Goal: Transaction & Acquisition: Book appointment/travel/reservation

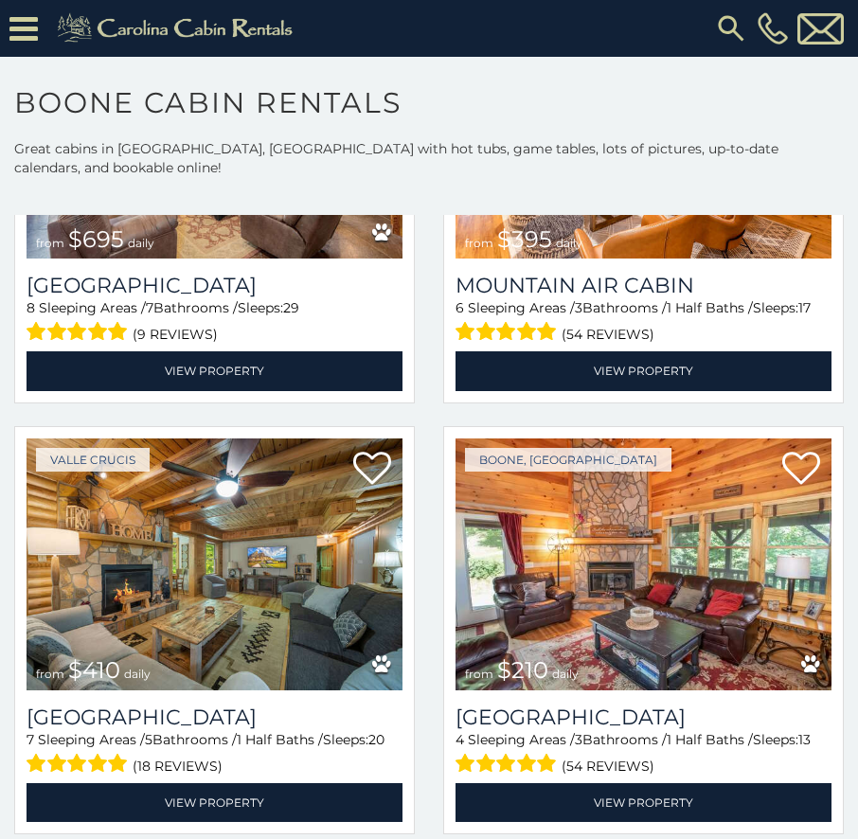
scroll to position [5494, 0]
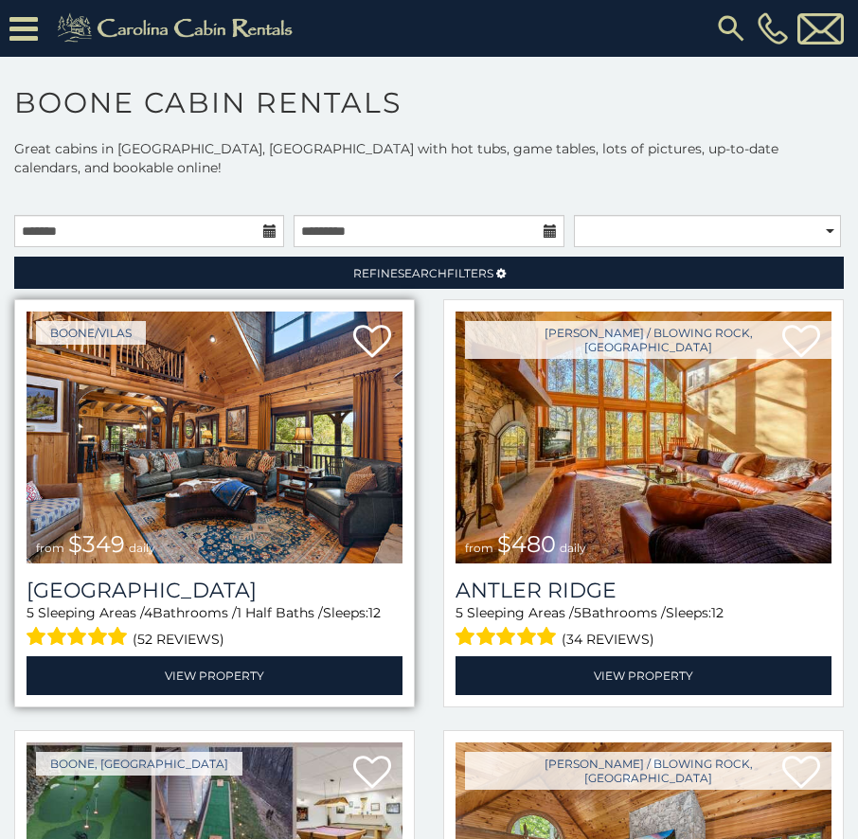
click at [285, 477] on img at bounding box center [215, 438] width 376 height 252
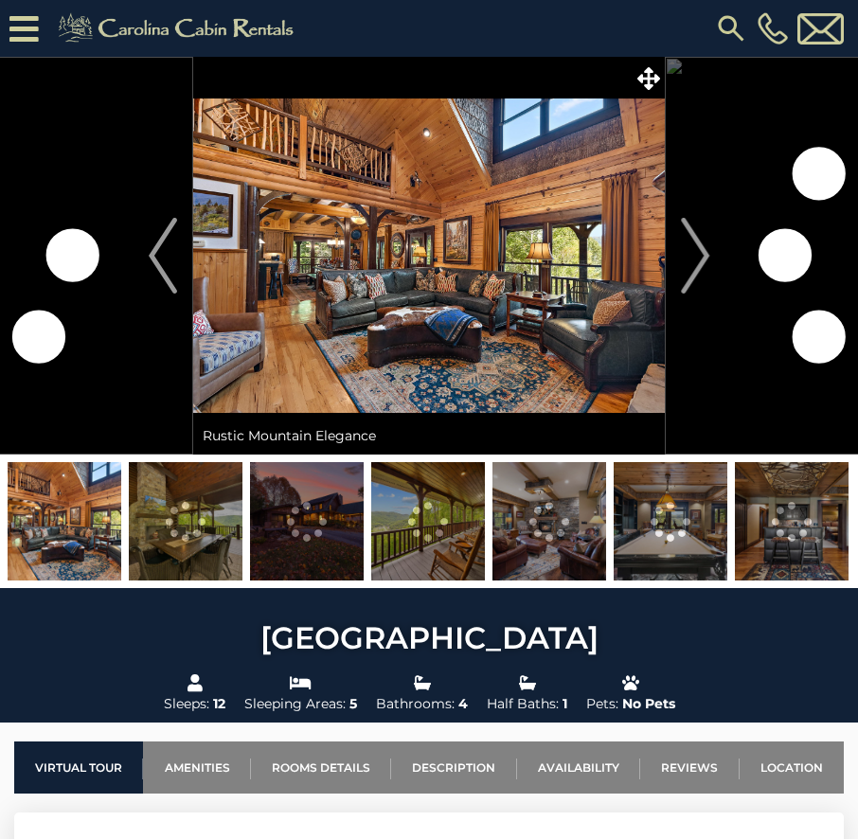
click at [703, 258] on img "Next" at bounding box center [695, 256] width 28 height 76
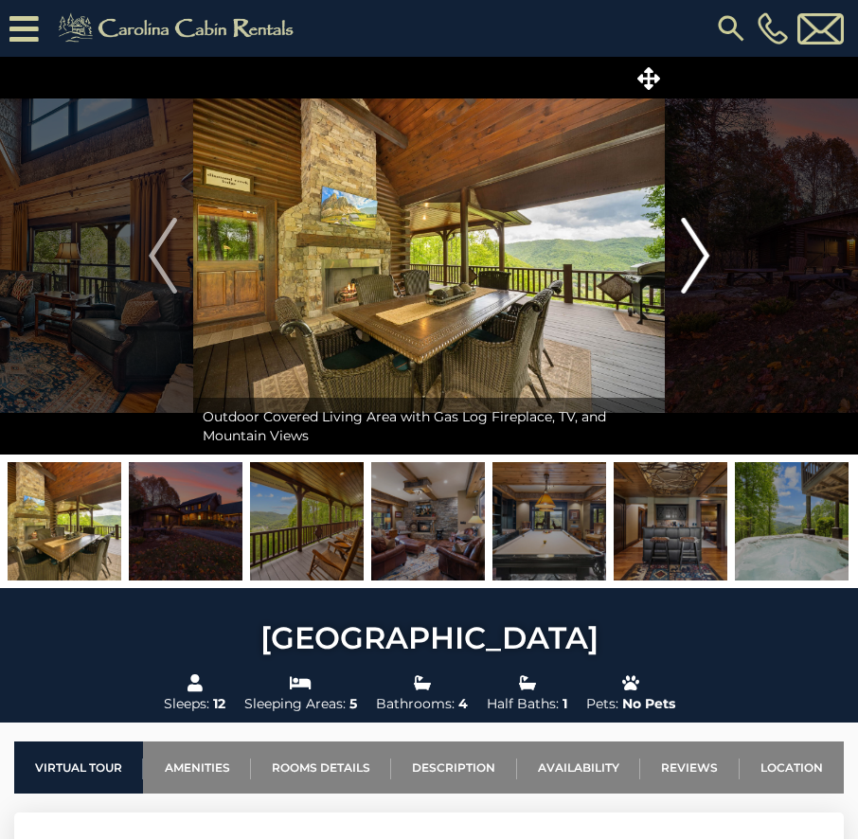
click at [705, 243] on img "Next" at bounding box center [695, 256] width 28 height 76
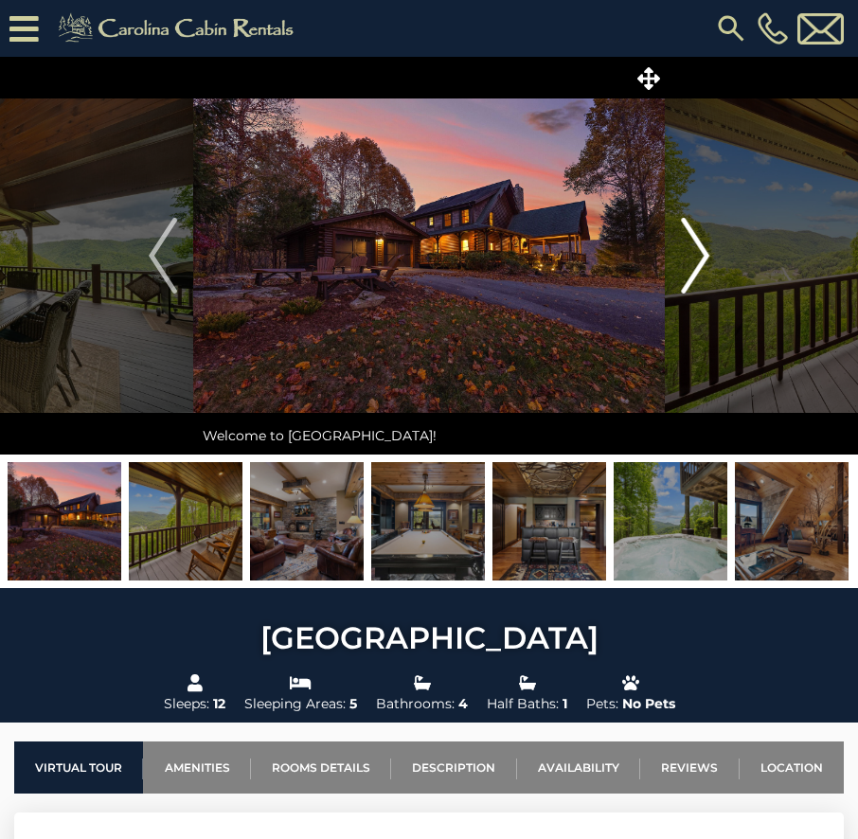
click at [705, 243] on img "Next" at bounding box center [695, 256] width 28 height 76
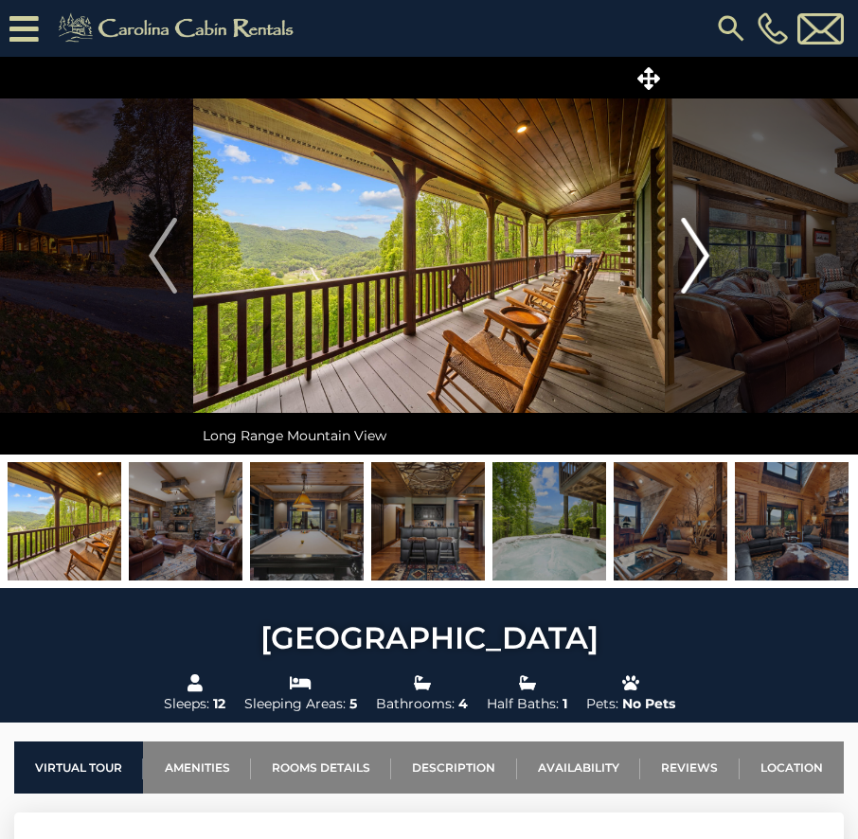
click at [705, 243] on img "Next" at bounding box center [695, 256] width 28 height 76
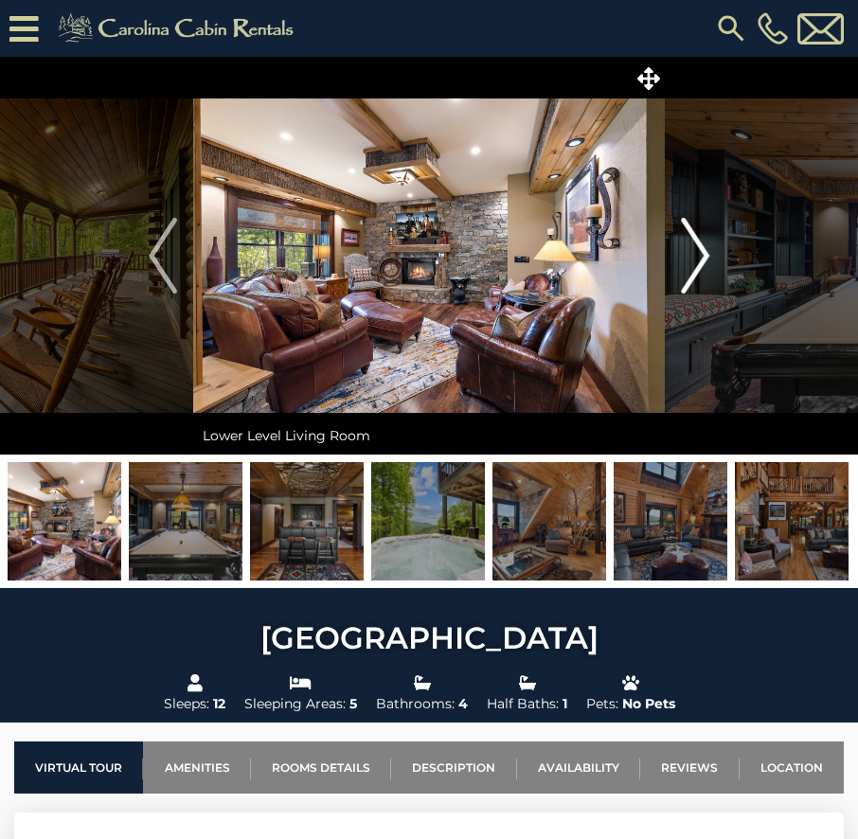
click at [705, 243] on img "Next" at bounding box center [695, 256] width 28 height 76
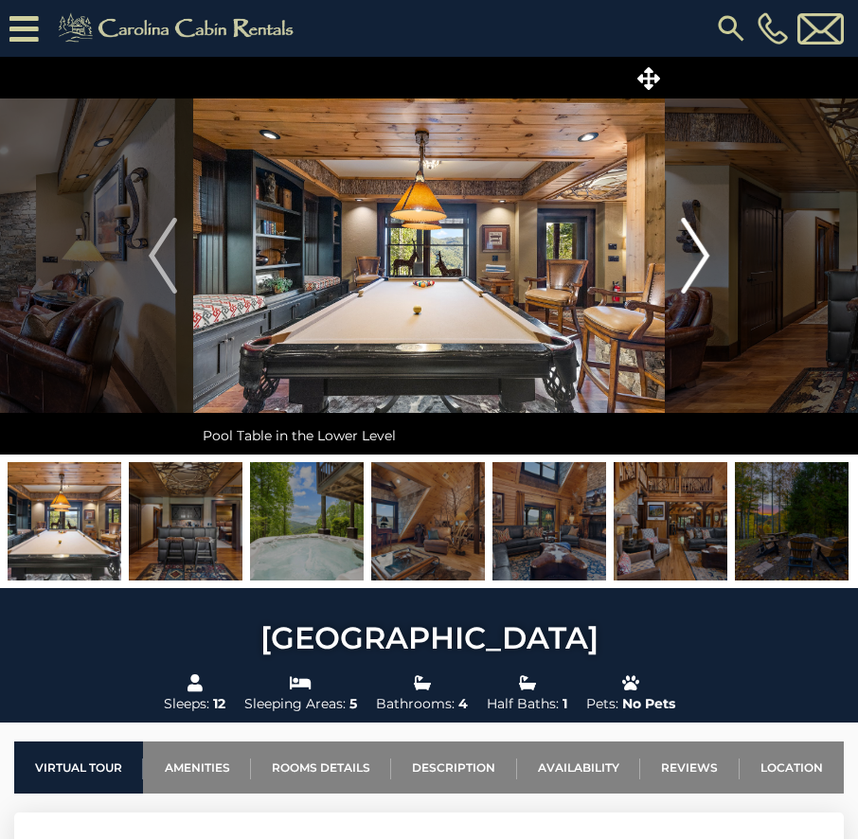
click at [705, 243] on img "Next" at bounding box center [695, 256] width 28 height 76
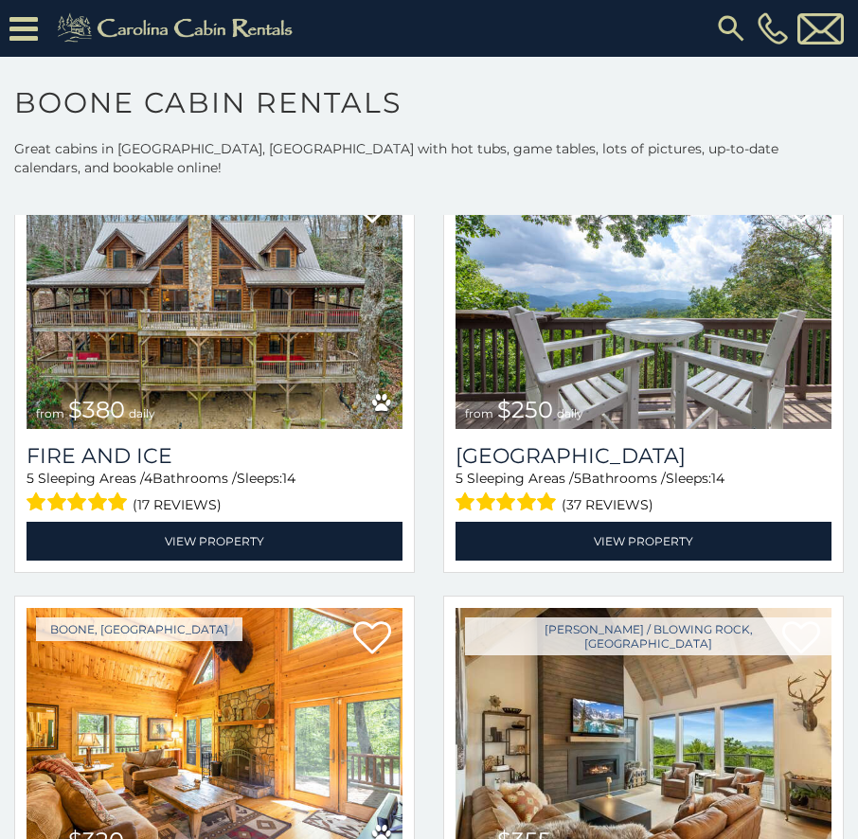
scroll to position [4642, 0]
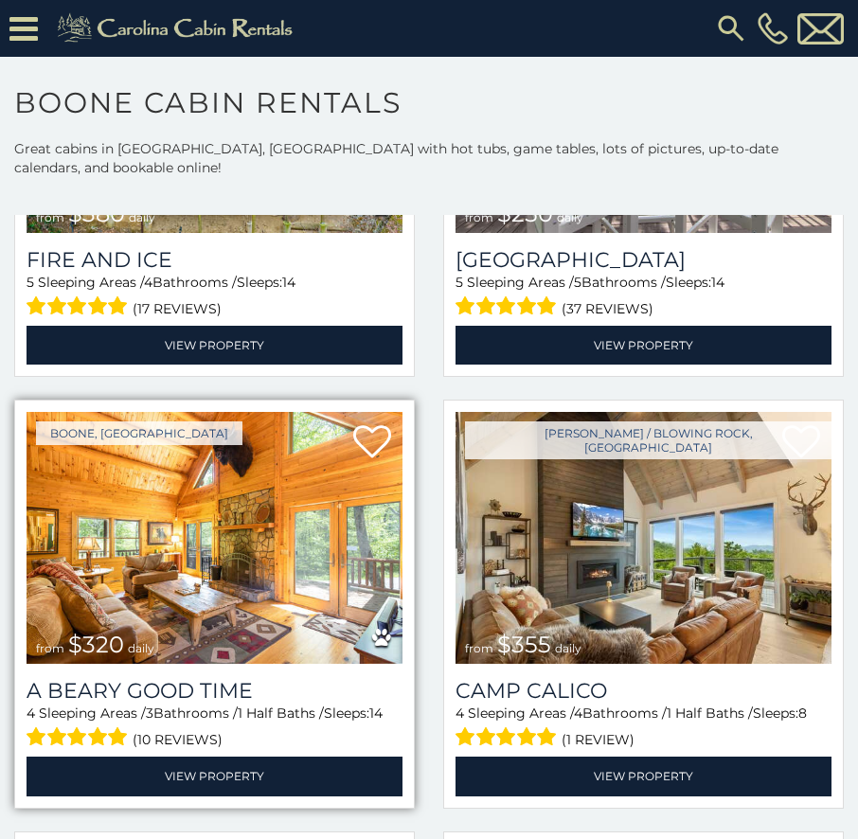
click at [238, 506] on img at bounding box center [215, 538] width 376 height 252
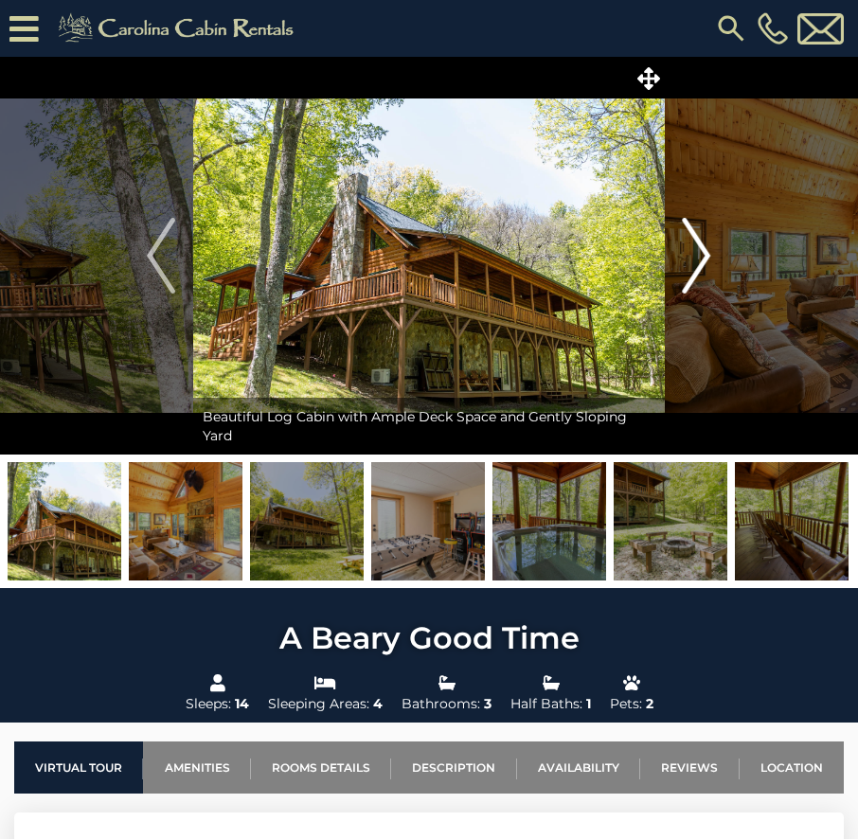
click at [702, 250] on img "Next" at bounding box center [697, 256] width 28 height 76
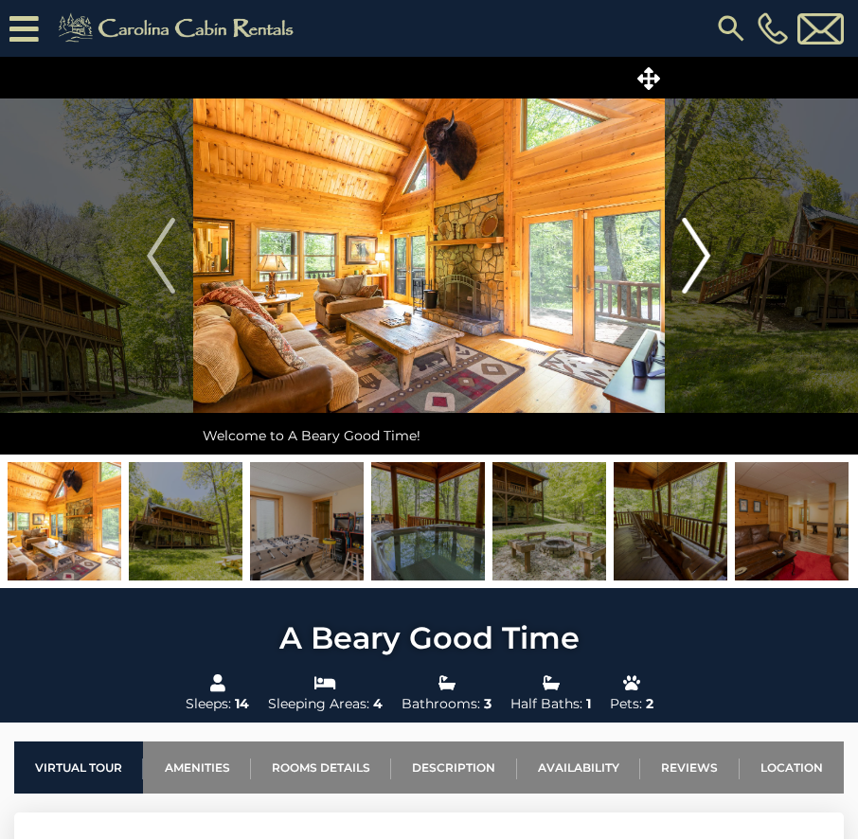
click at [701, 250] on img "Next" at bounding box center [697, 256] width 28 height 76
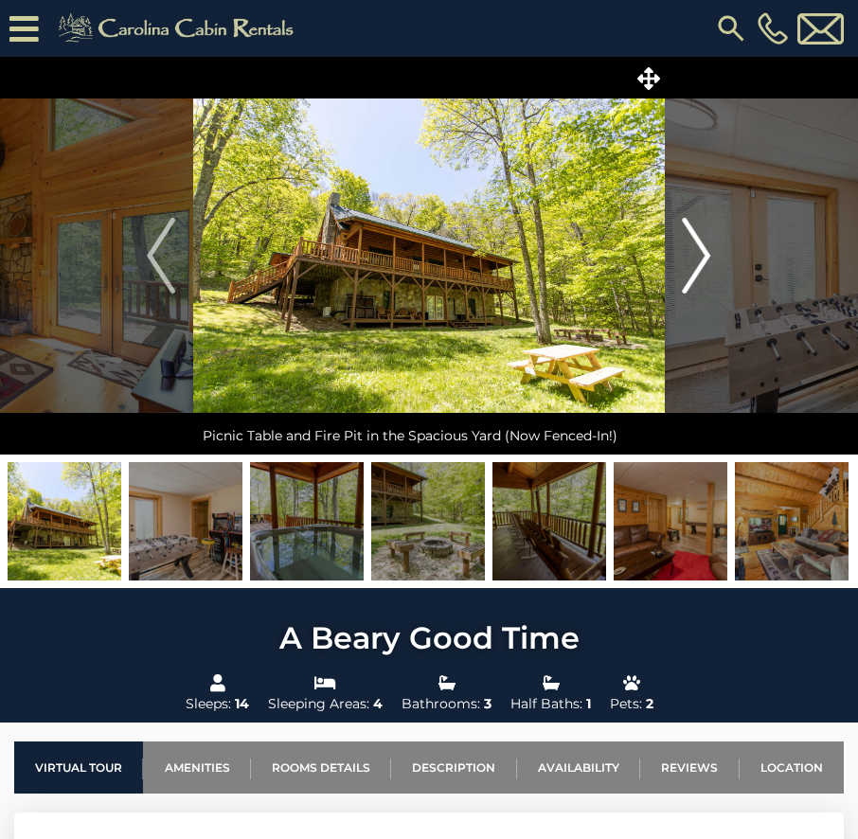
click at [701, 250] on img "Next" at bounding box center [697, 256] width 28 height 76
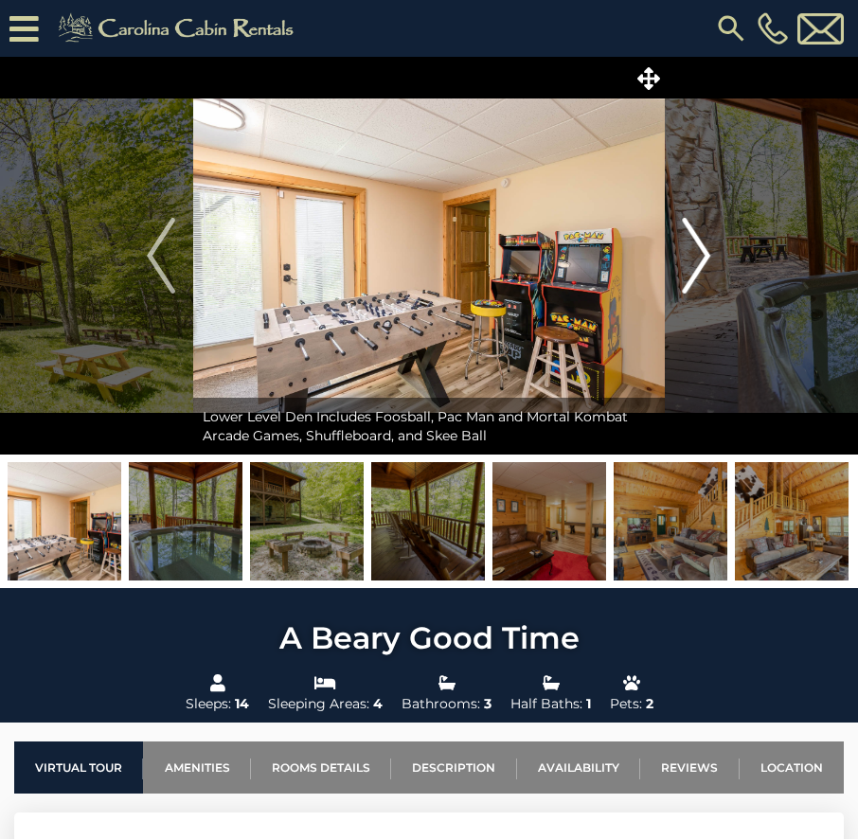
click at [701, 250] on img "Next" at bounding box center [697, 256] width 28 height 76
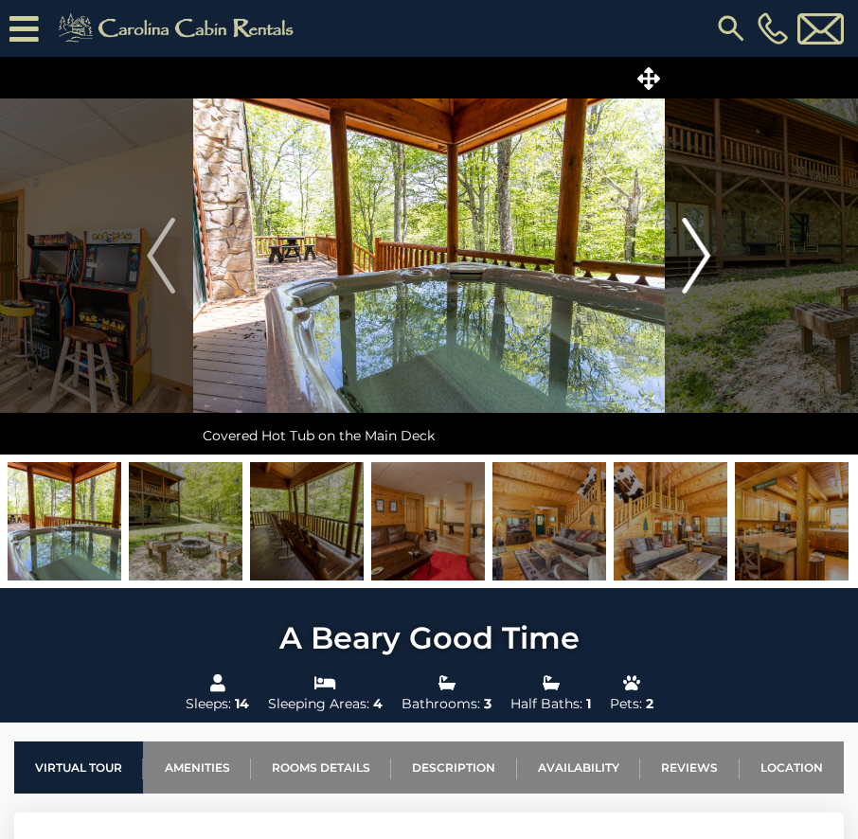
click at [701, 250] on img "Next" at bounding box center [697, 256] width 28 height 76
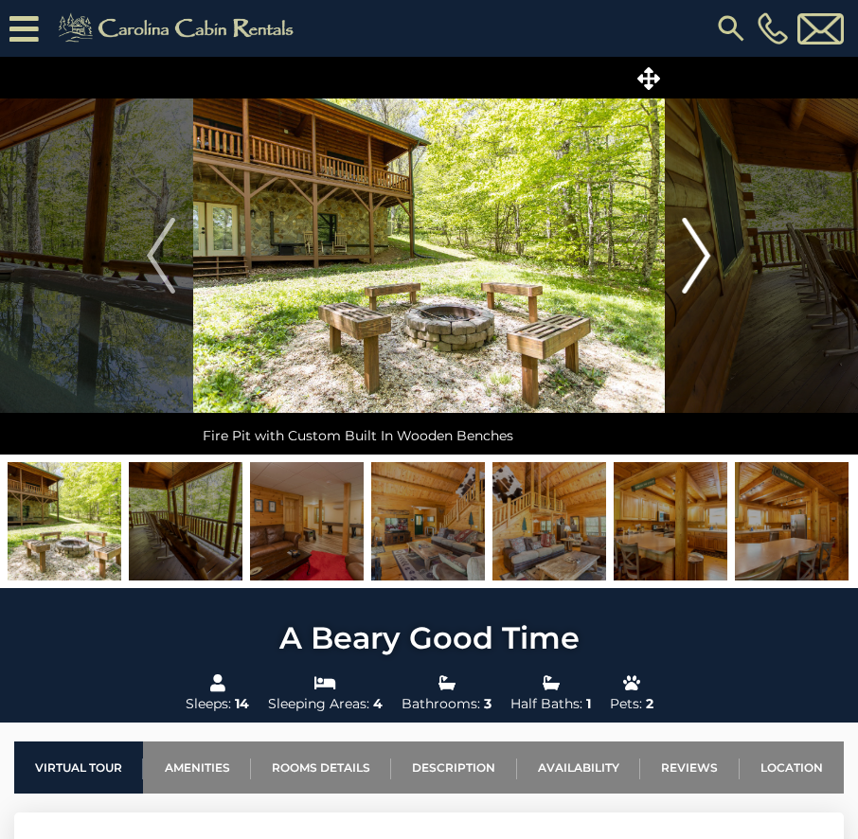
click at [701, 250] on img "Next" at bounding box center [697, 256] width 28 height 76
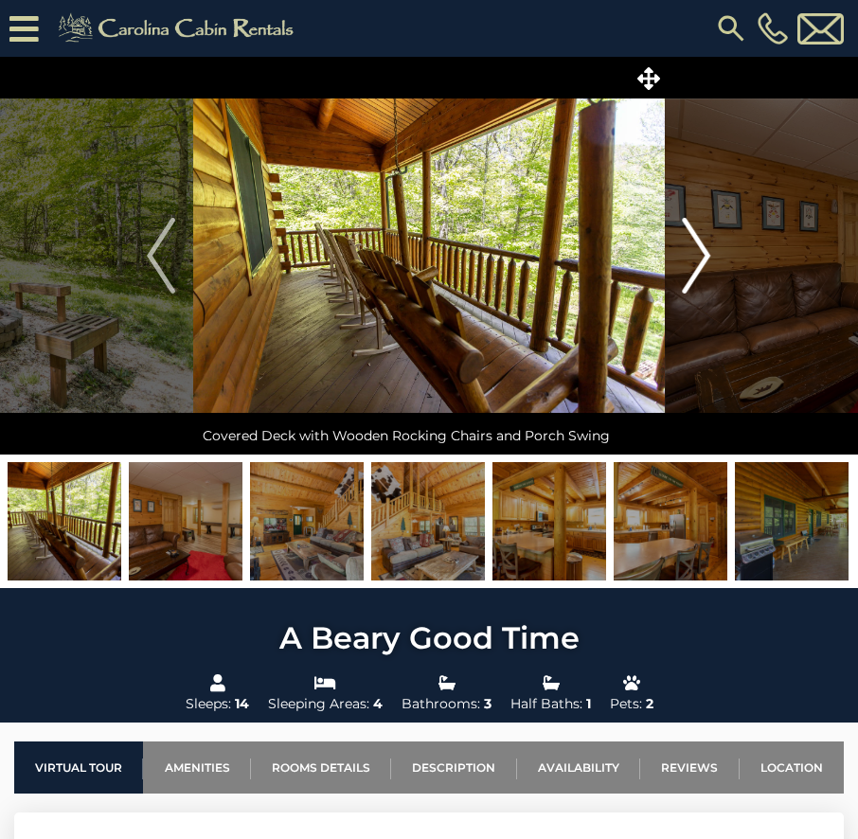
click at [701, 250] on img "Next" at bounding box center [697, 256] width 28 height 76
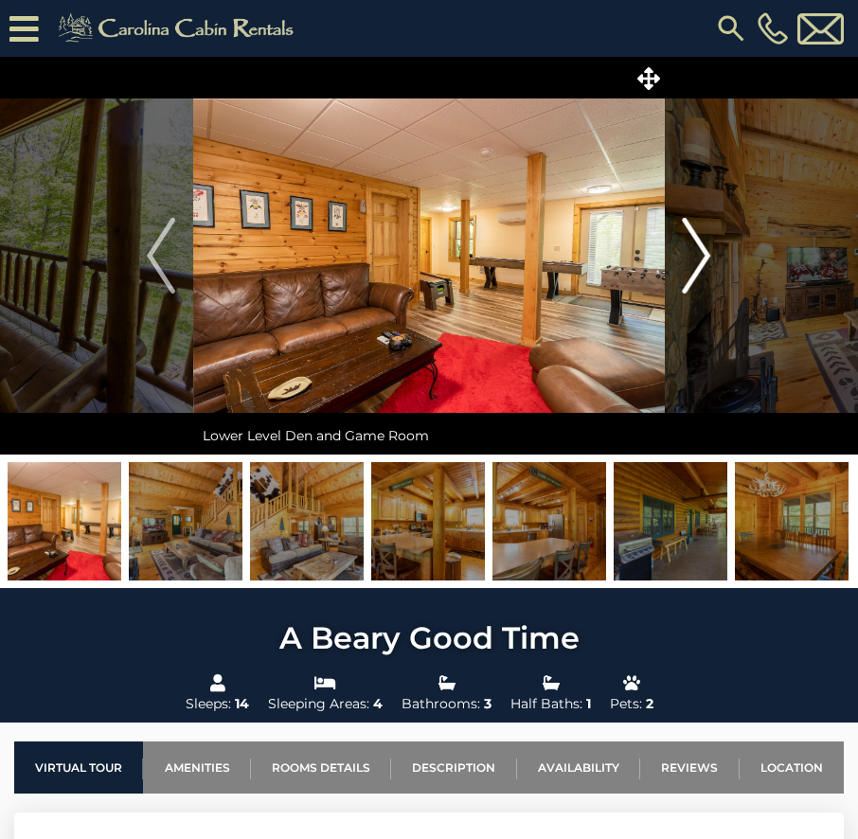
click at [701, 250] on img "Next" at bounding box center [697, 256] width 28 height 76
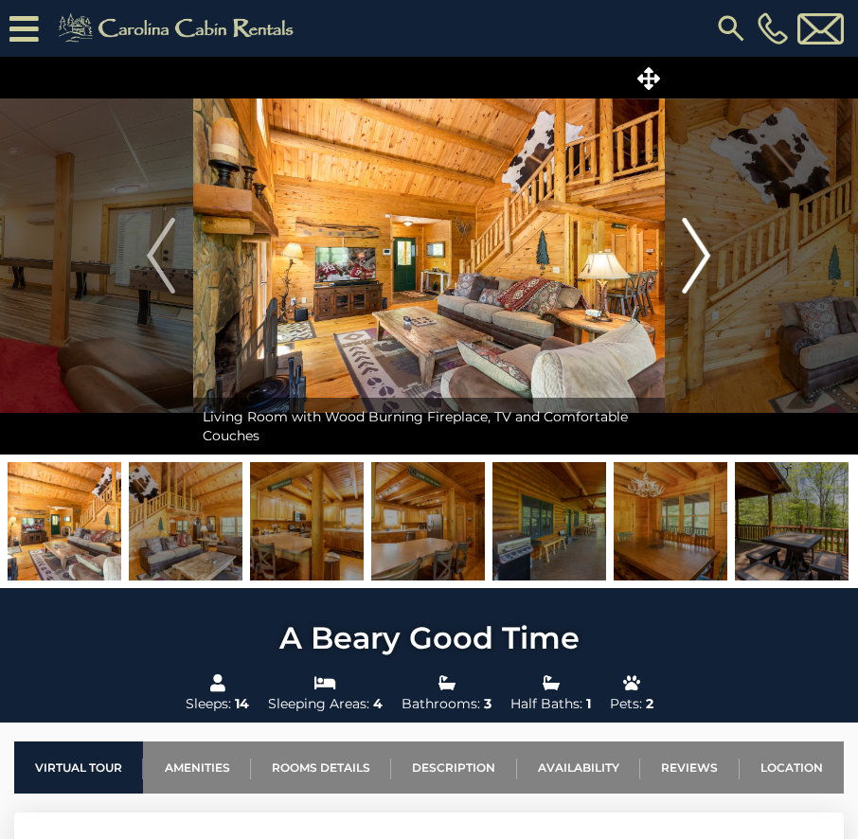
click at [701, 250] on img "Next" at bounding box center [697, 256] width 28 height 76
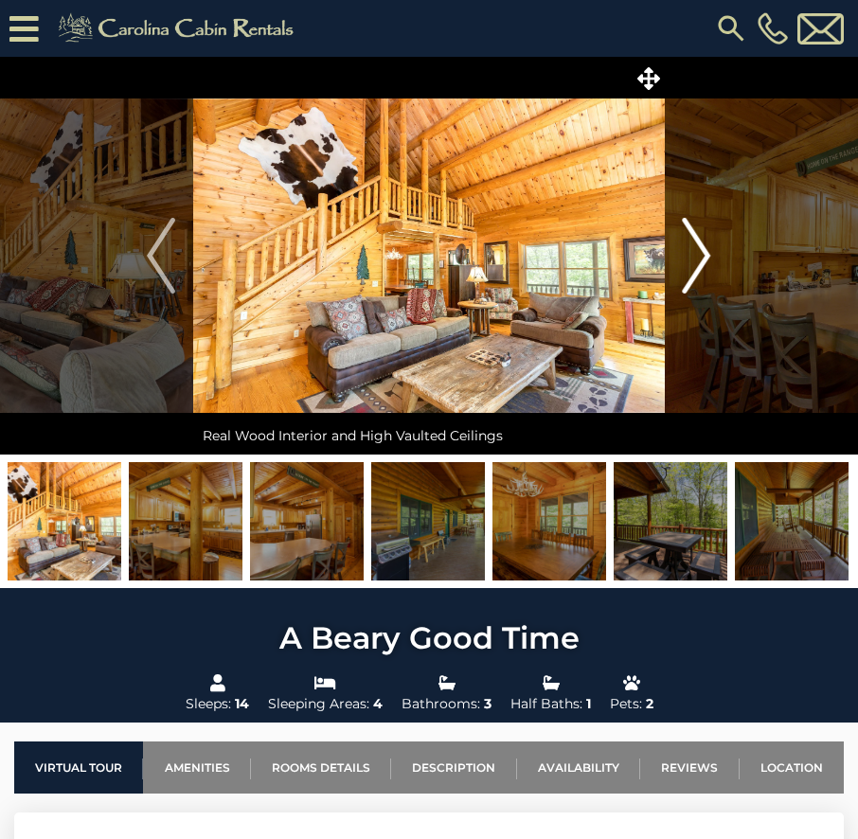
click at [701, 250] on img "Next" at bounding box center [697, 256] width 28 height 76
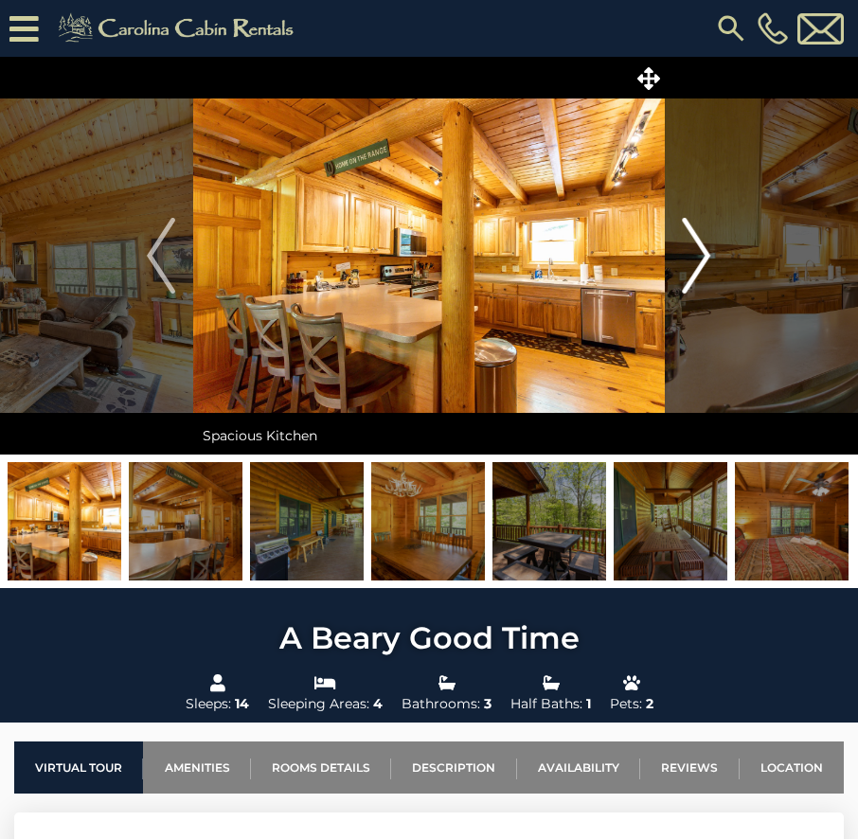
click at [701, 250] on img "Next" at bounding box center [697, 256] width 28 height 76
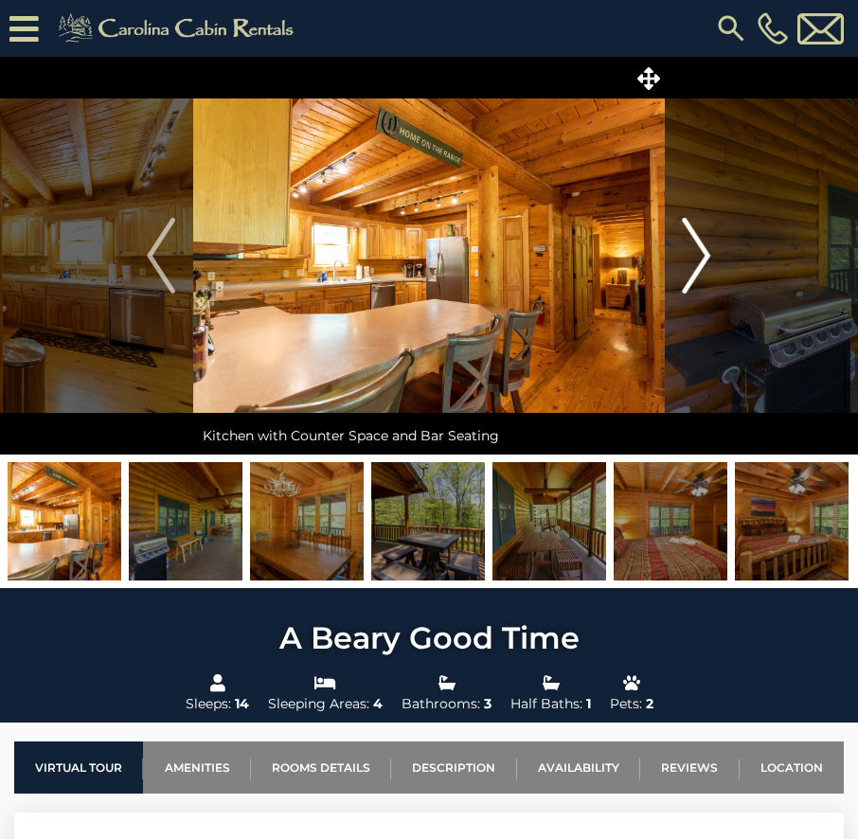
click at [701, 250] on img "Next" at bounding box center [697, 256] width 28 height 76
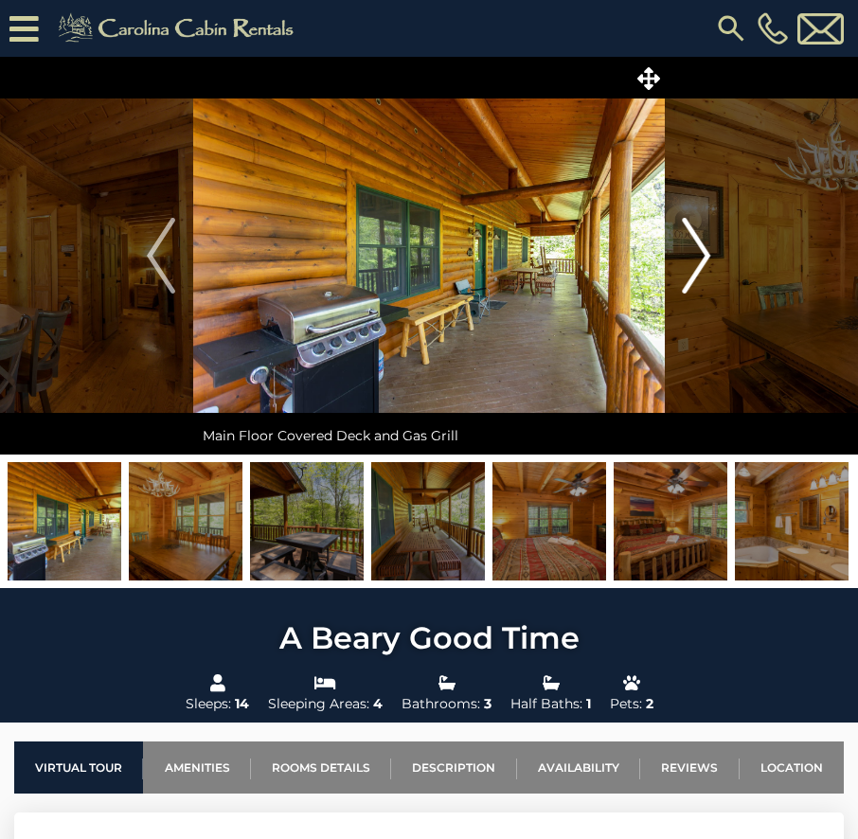
click at [701, 250] on img "Next" at bounding box center [697, 256] width 28 height 76
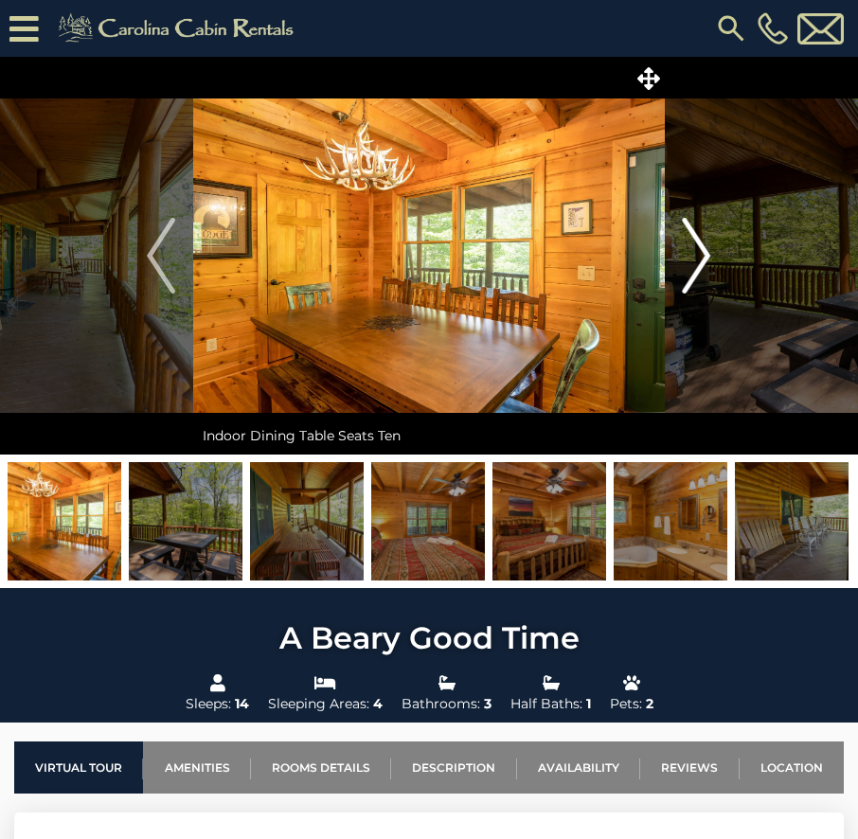
click at [701, 250] on img "Next" at bounding box center [697, 256] width 28 height 76
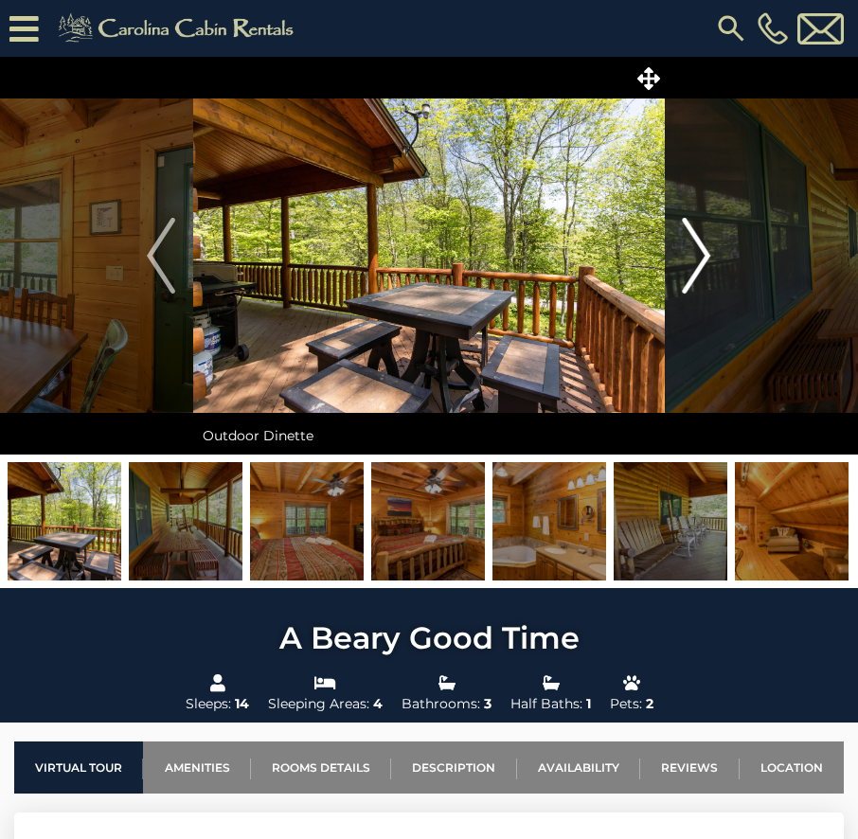
click at [701, 250] on img "Next" at bounding box center [697, 256] width 28 height 76
